Goal: Browse casually

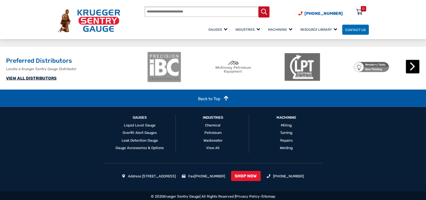
click at [414, 73] on button "Next" at bounding box center [411, 66] width 13 height 13
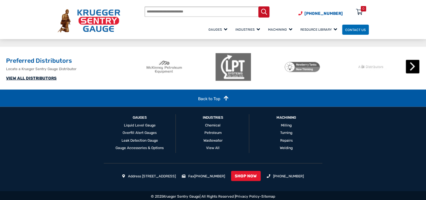
click at [414, 73] on button "Next" at bounding box center [411, 66] width 13 height 13
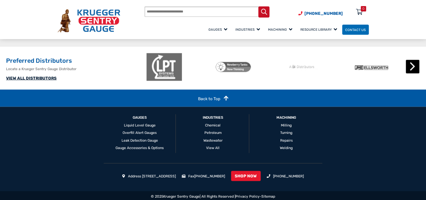
click at [414, 73] on button "Next" at bounding box center [411, 66] width 13 height 13
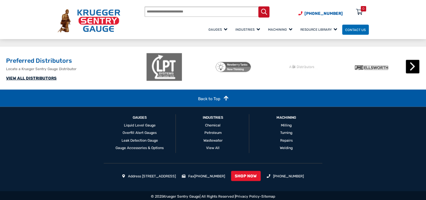
click at [410, 73] on button "Next" at bounding box center [411, 66] width 13 height 13
